Goal: Find specific page/section: Find specific page/section

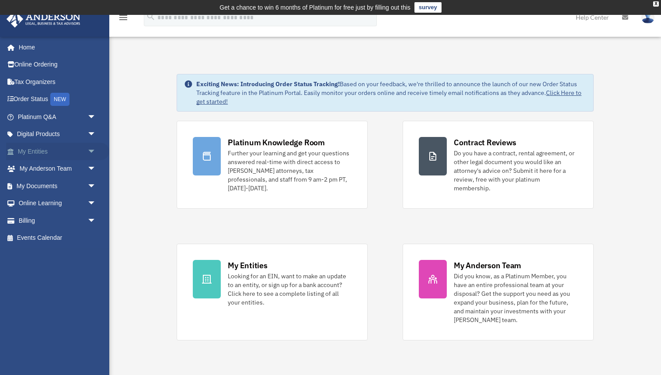
click at [90, 151] on span "arrow_drop_down" at bounding box center [95, 152] width 17 height 18
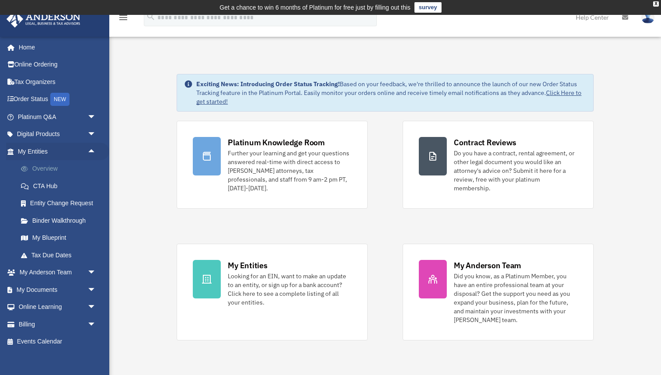
click at [64, 168] on link "Overview" at bounding box center [60, 168] width 97 height 17
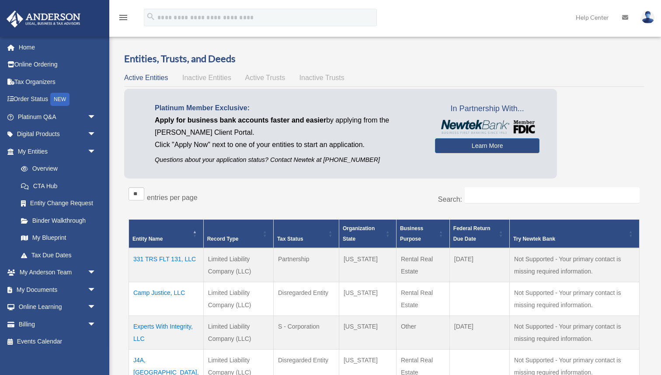
click at [46, 169] on link "Overview" at bounding box center [56, 168] width 88 height 17
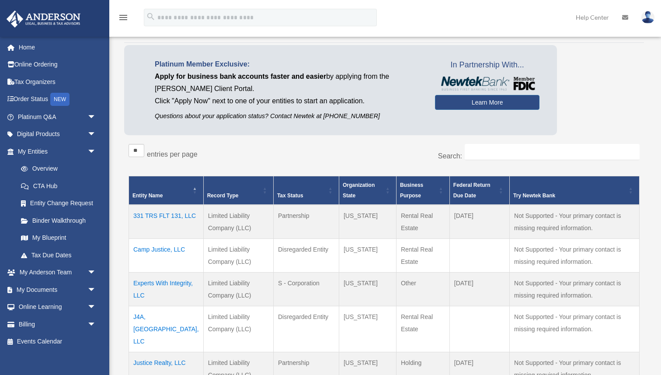
scroll to position [58, 0]
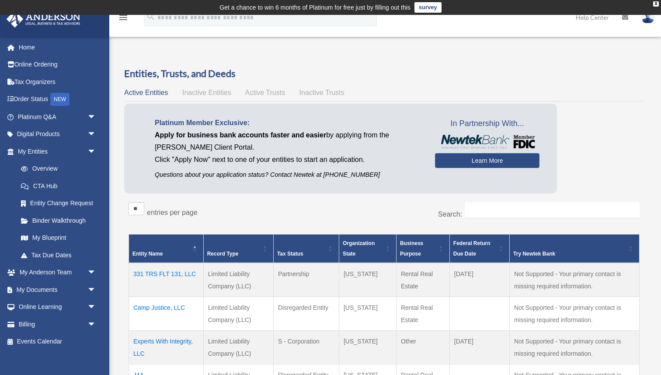
scroll to position [6, 0]
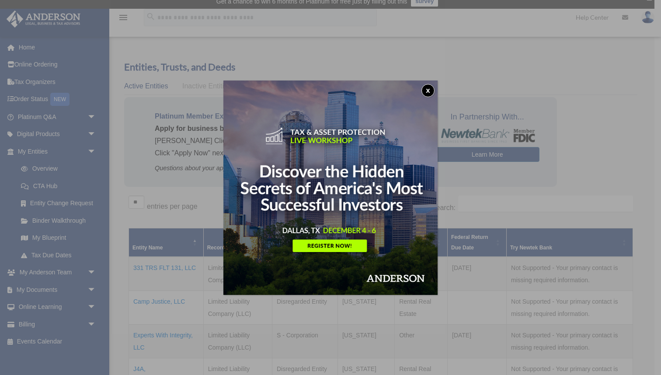
click at [425, 88] on button "x" at bounding box center [428, 90] width 13 height 13
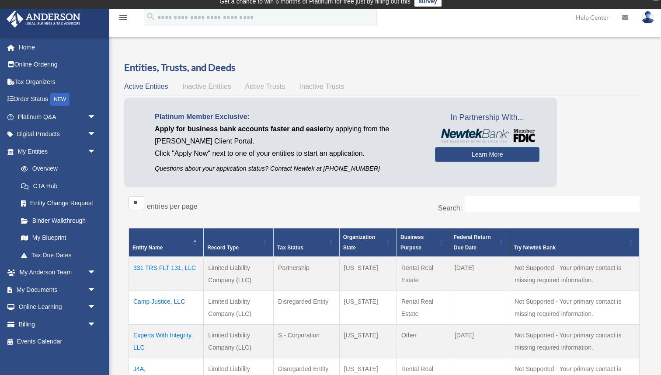
click at [157, 268] on td "331 TRS FLT 131, LLC" at bounding box center [166, 274] width 75 height 34
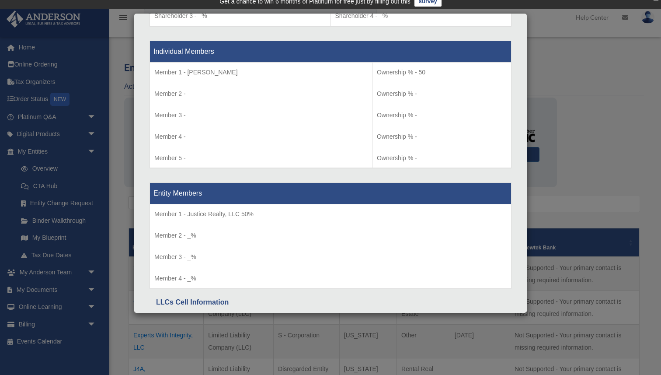
scroll to position [875, 0]
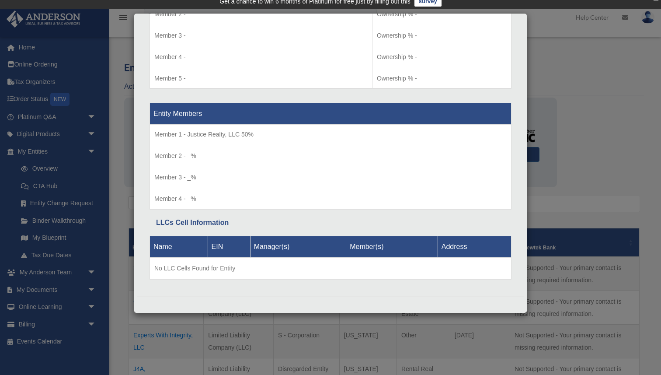
click at [580, 108] on div "Details × Articles Sent Organizational Date" at bounding box center [330, 187] width 661 height 375
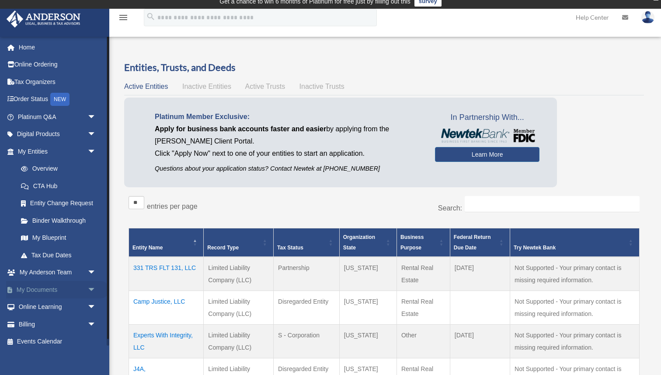
click at [52, 289] on link "My Documents arrow_drop_down" at bounding box center [57, 289] width 103 height 17
click at [91, 289] on span "arrow_drop_down" at bounding box center [95, 290] width 17 height 18
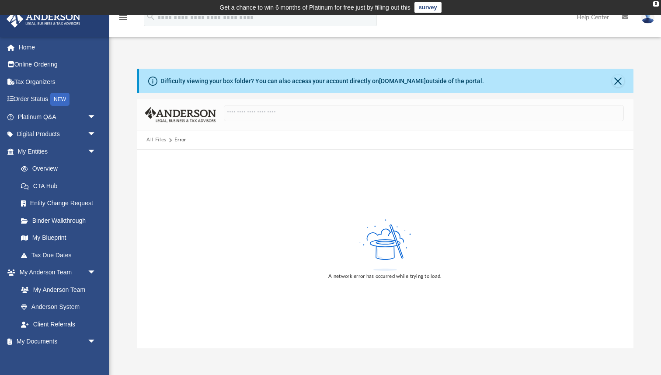
click at [164, 140] on button "All Files" at bounding box center [156, 140] width 20 height 8
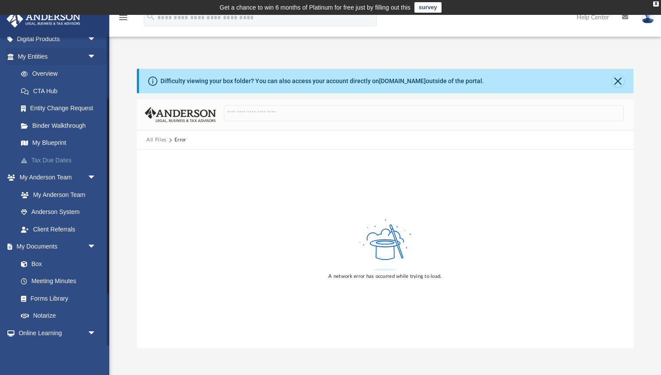
scroll to position [99, 0]
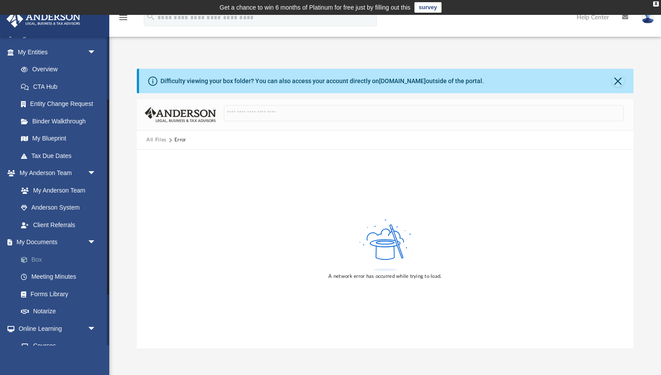
click at [39, 260] on link "Box" at bounding box center [60, 259] width 97 height 17
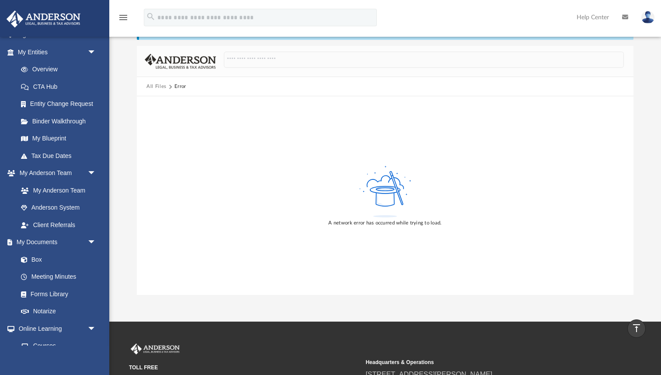
scroll to position [0, 0]
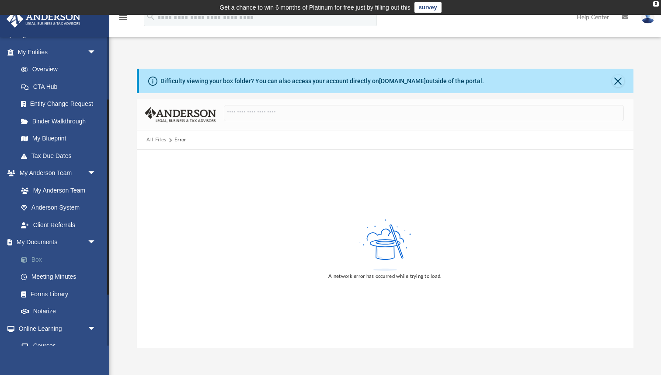
click at [38, 261] on link "Box" at bounding box center [60, 259] width 97 height 17
click at [425, 80] on div "Difficulty viewing your box folder? You can also access your account directly o…" at bounding box center [322, 81] width 324 height 9
click at [617, 79] on button "Close" at bounding box center [618, 81] width 12 height 12
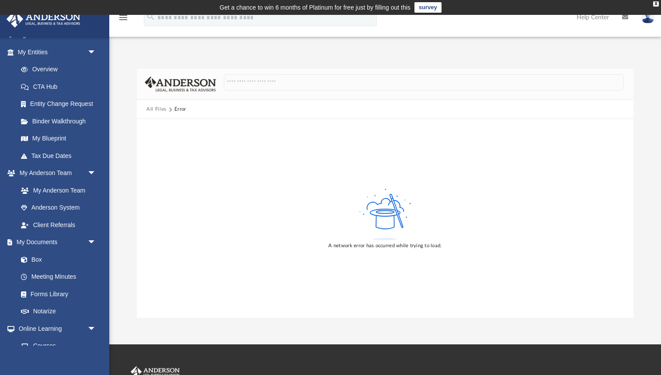
click at [158, 108] on button "All Files" at bounding box center [156, 109] width 20 height 8
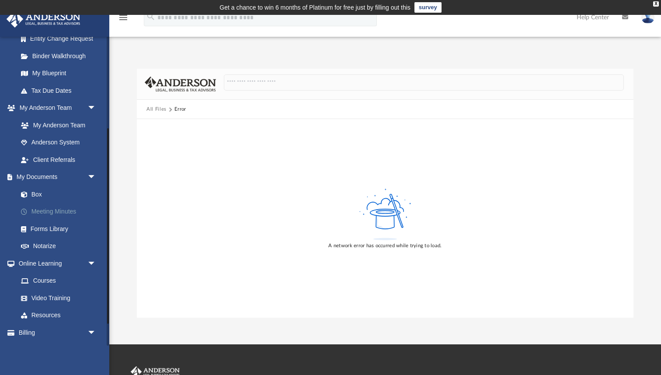
scroll to position [173, 0]
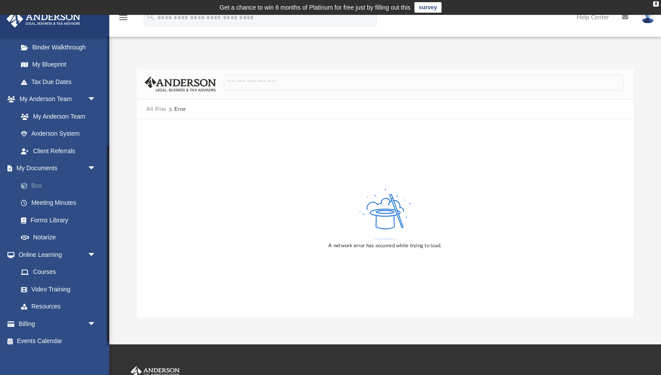
click at [38, 188] on link "Box" at bounding box center [60, 185] width 97 height 17
click at [42, 202] on link "Meeting Minutes" at bounding box center [60, 202] width 97 height 17
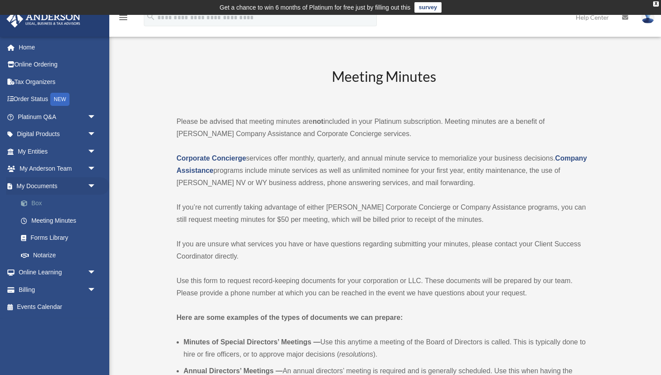
click at [31, 205] on link "Box" at bounding box center [60, 203] width 97 height 17
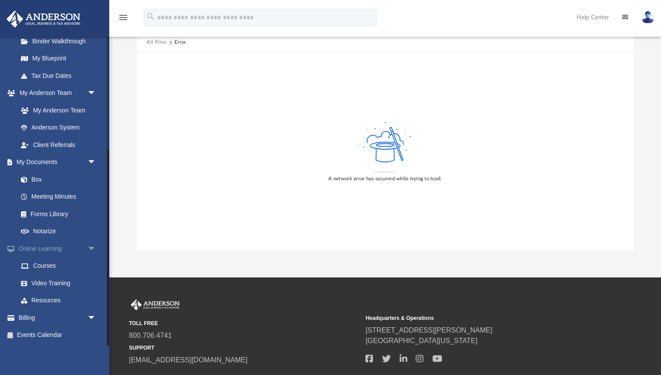
scroll to position [102, 0]
